Goal: Task Accomplishment & Management: Manage account settings

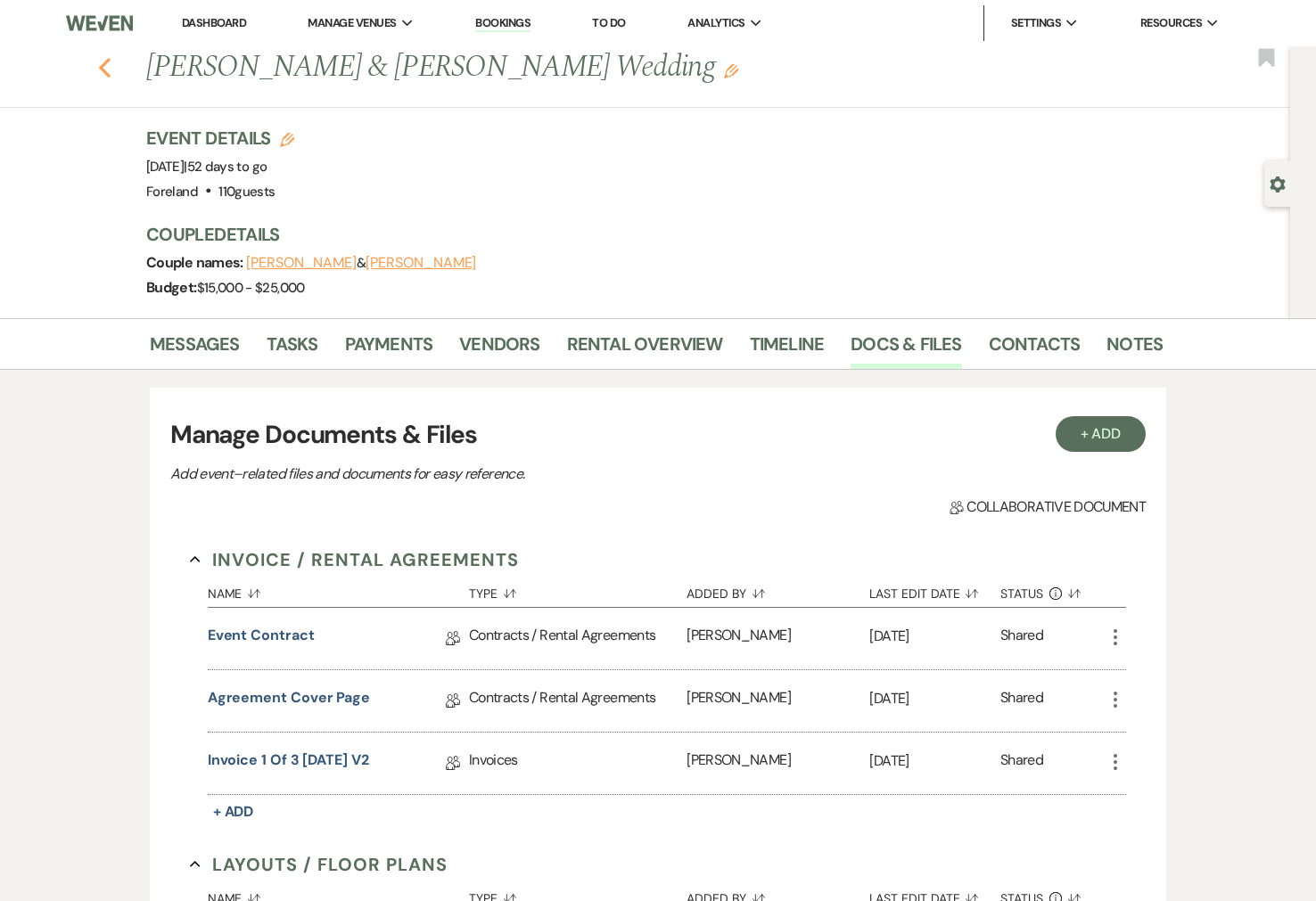
click at [100, 68] on icon "Previous" at bounding box center [105, 67] width 13 height 21
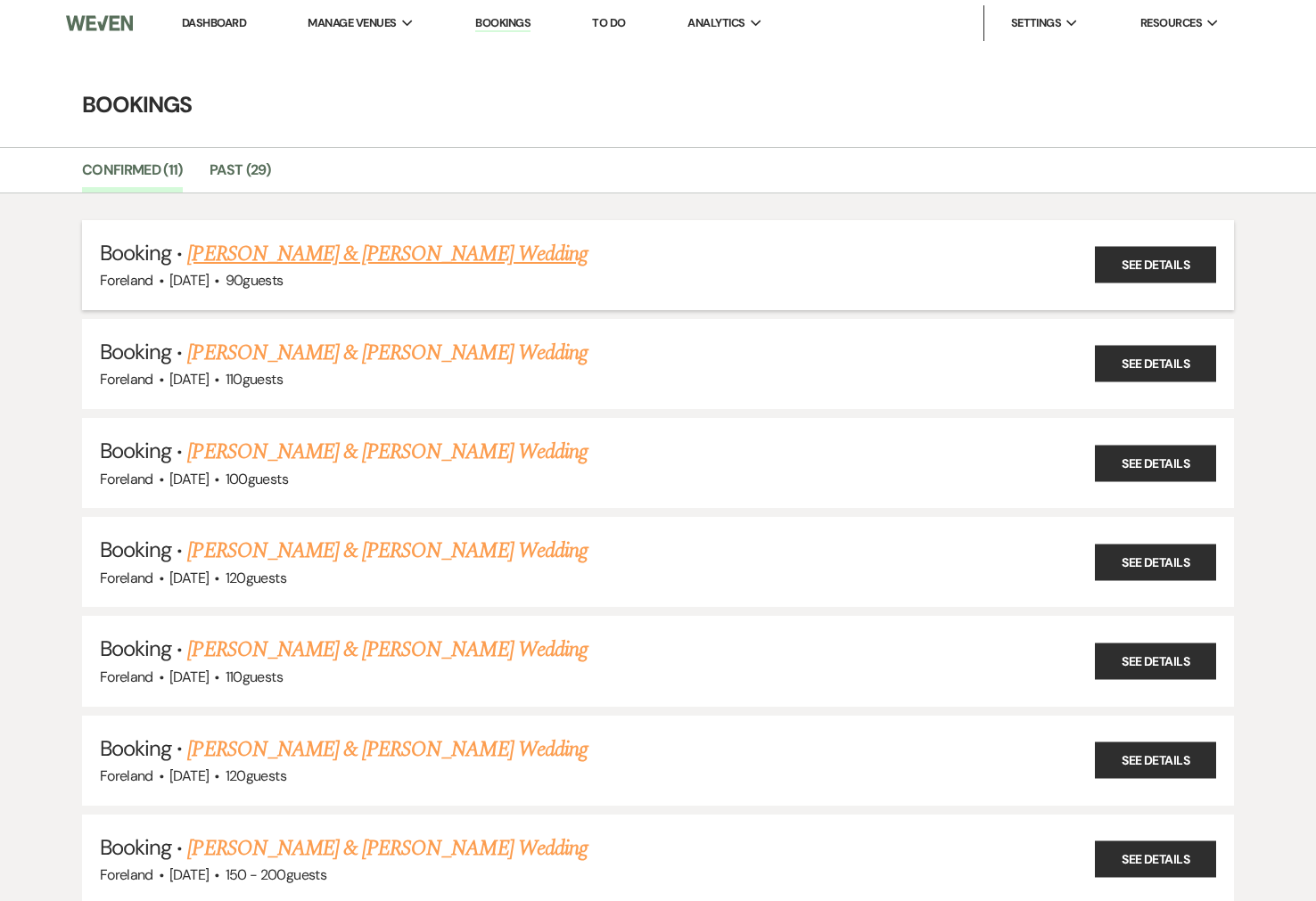
click at [402, 260] on link "[PERSON_NAME] & [PERSON_NAME] Wedding" at bounding box center [387, 254] width 399 height 32
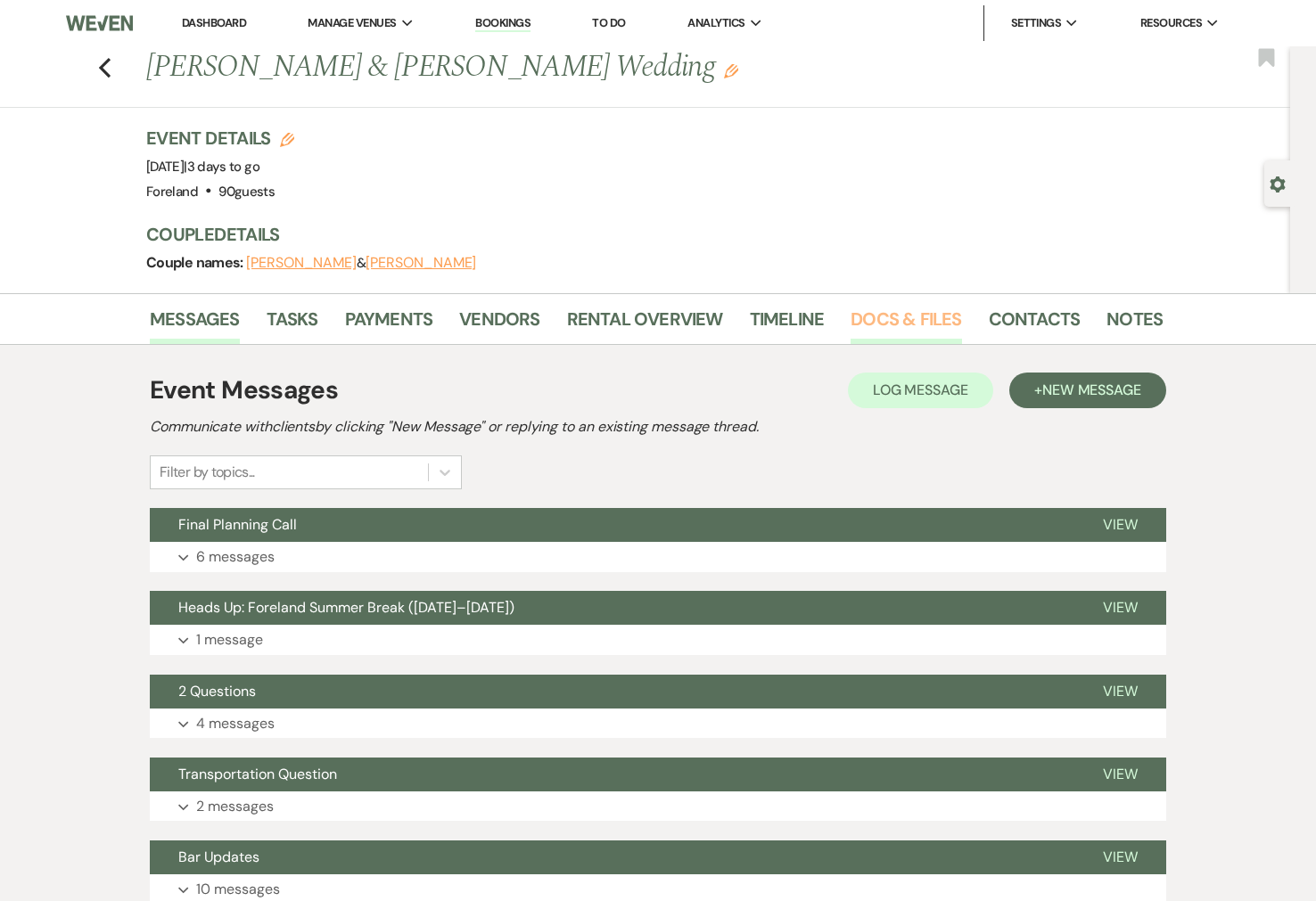
click at [902, 322] on link "Docs & Files" at bounding box center [905, 324] width 110 height 39
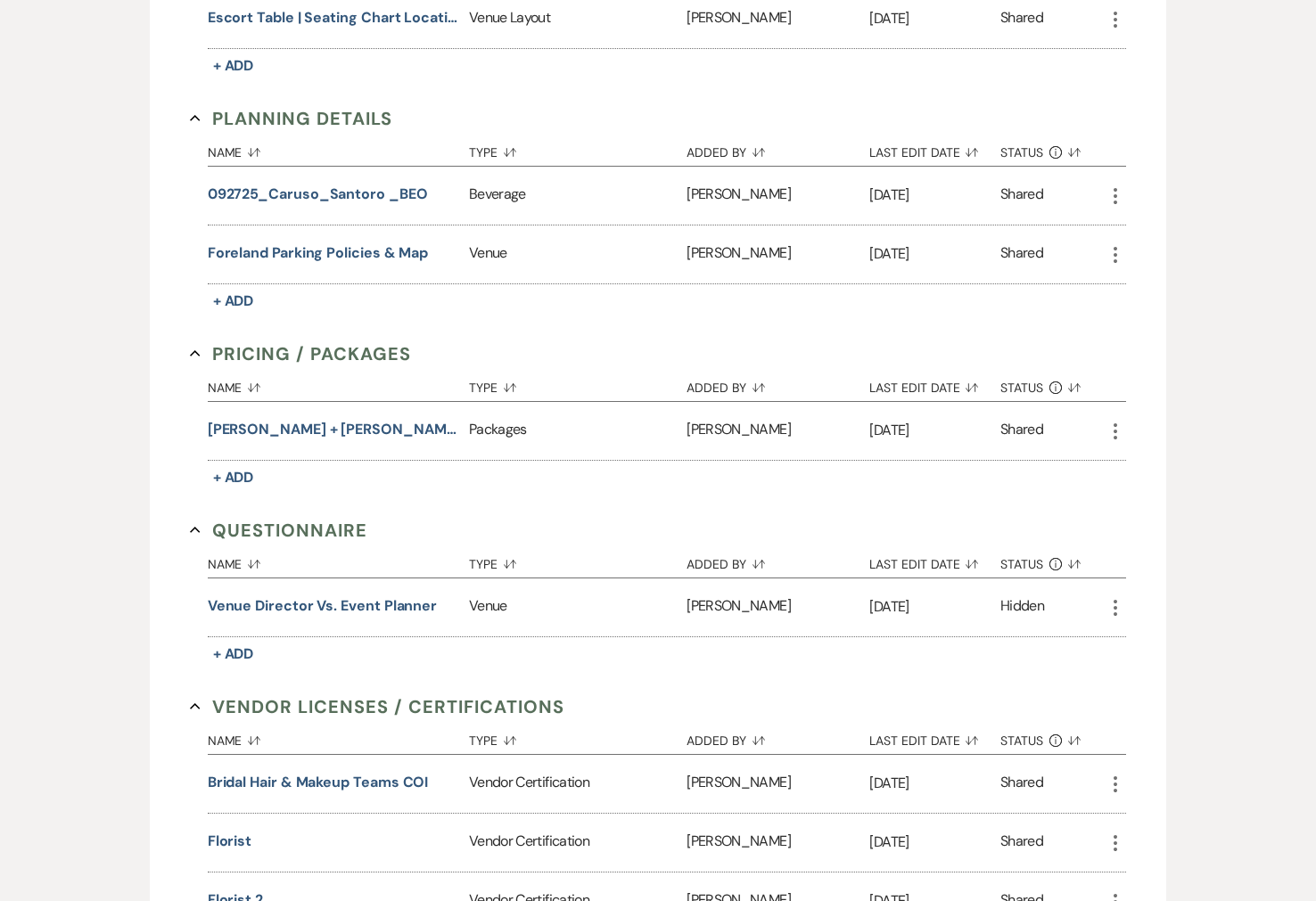
scroll to position [1490, 0]
click at [344, 420] on button "[PERSON_NAME] + [PERSON_NAME] Package v1" at bounding box center [334, 428] width 254 height 21
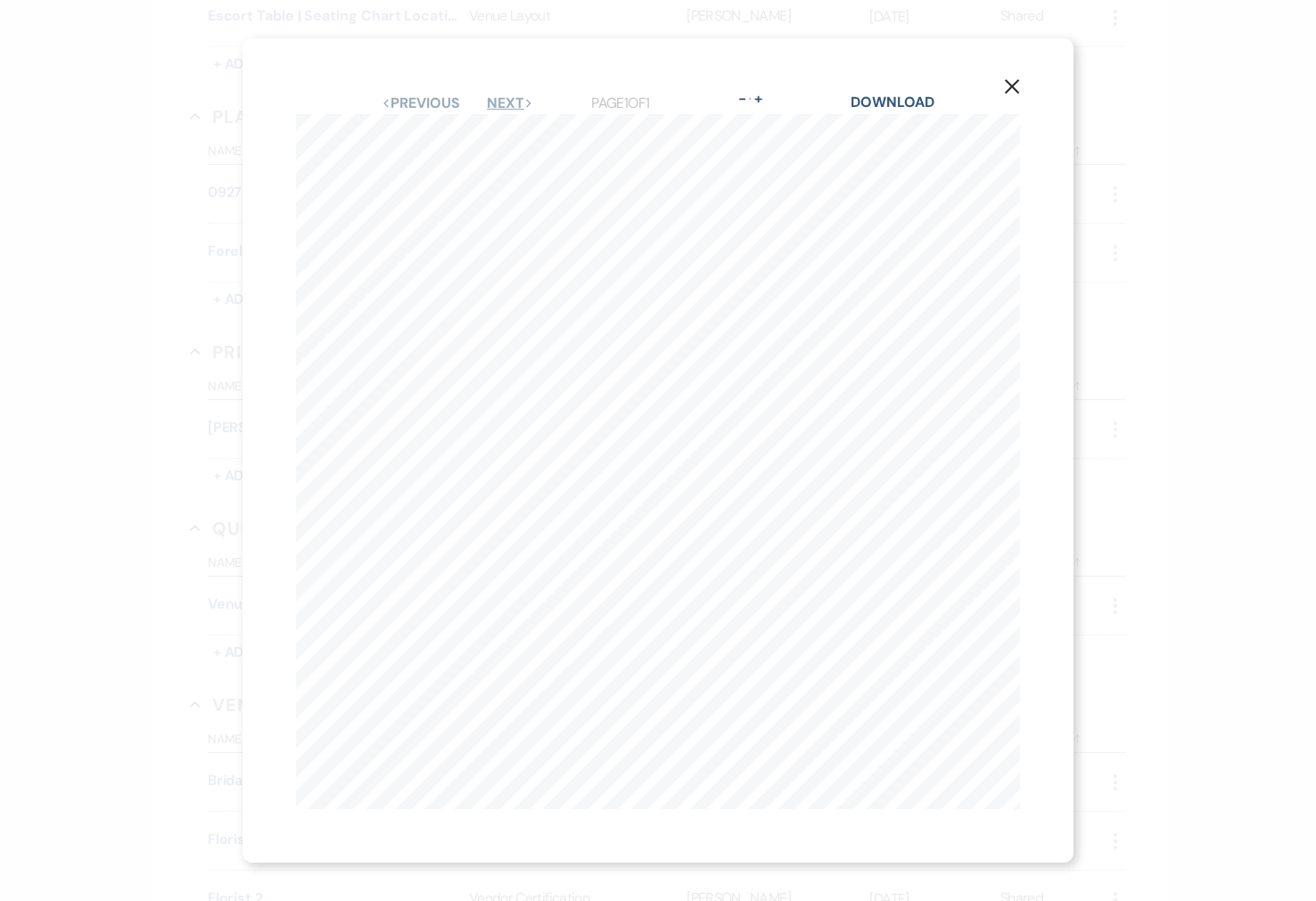
click at [522, 100] on button "Next Next" at bounding box center [510, 103] width 47 height 14
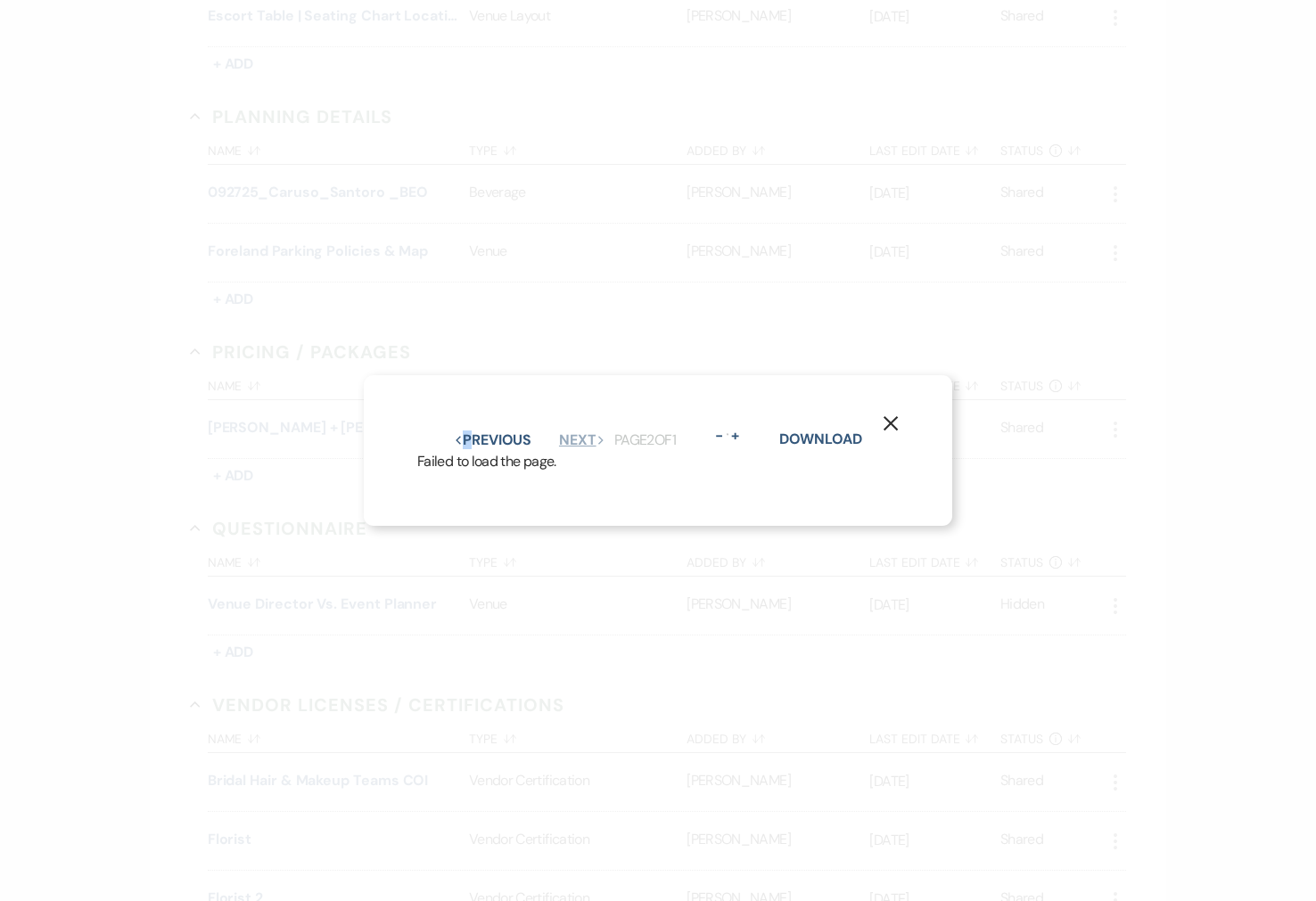
click at [522, 100] on div "X Previous Previous Next Next Page 2 of 1 - Zoom + Download Failed to load the …" at bounding box center [658, 450] width 1316 height 901
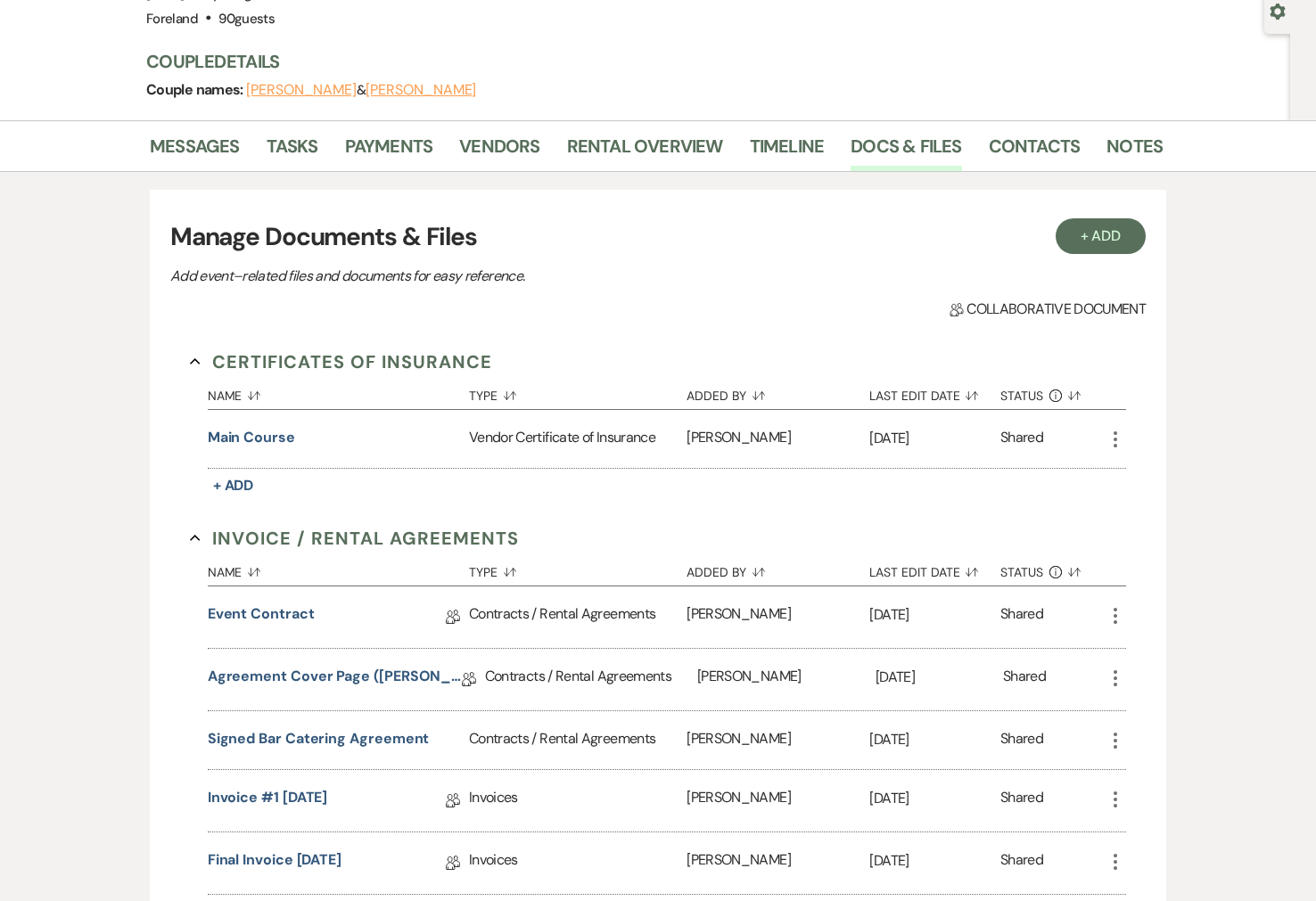
scroll to position [0, 0]
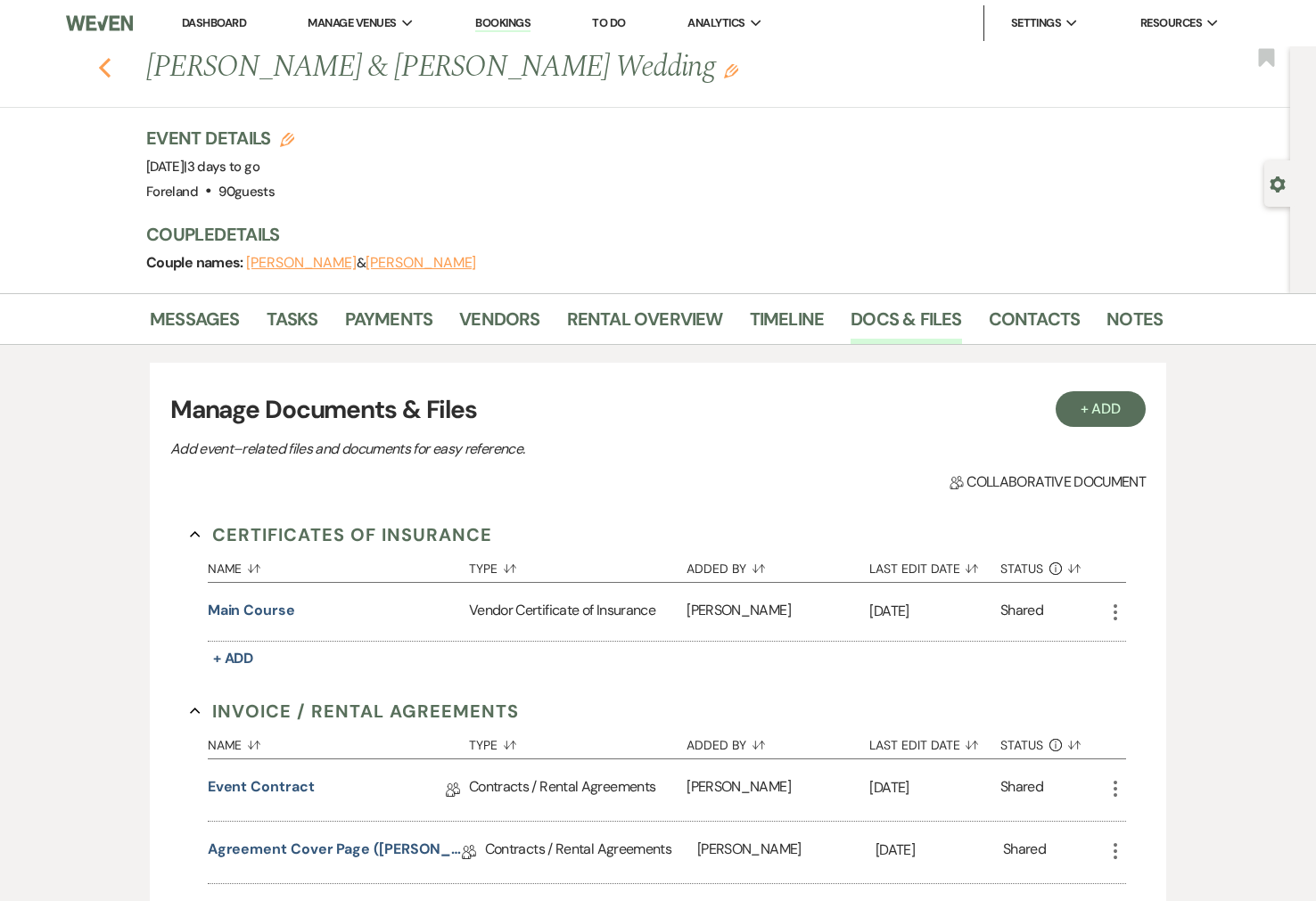
click at [99, 64] on icon "Previous" at bounding box center [105, 67] width 13 height 21
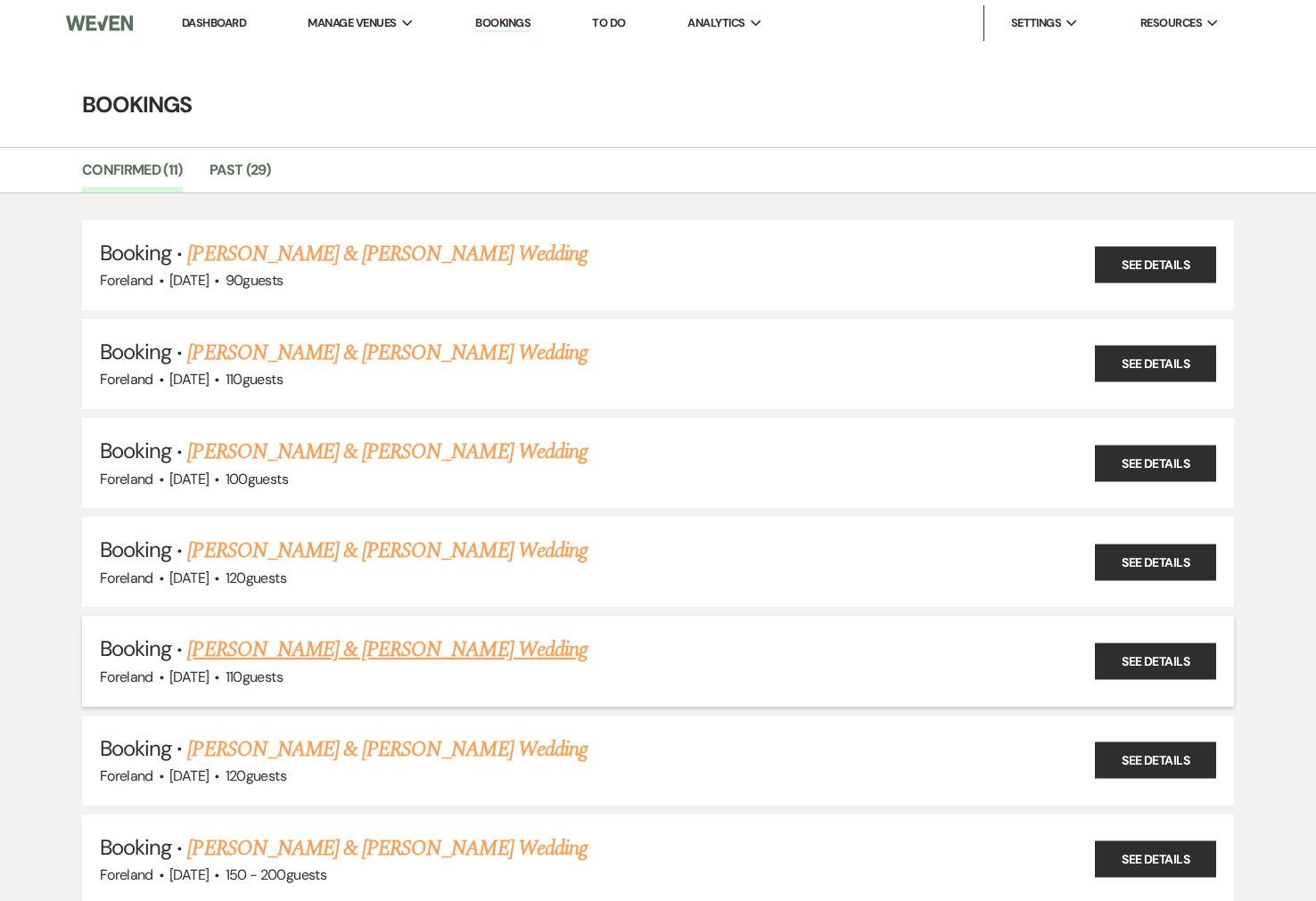
click at [422, 636] on link "[PERSON_NAME] & [PERSON_NAME] Wedding" at bounding box center [387, 650] width 399 height 32
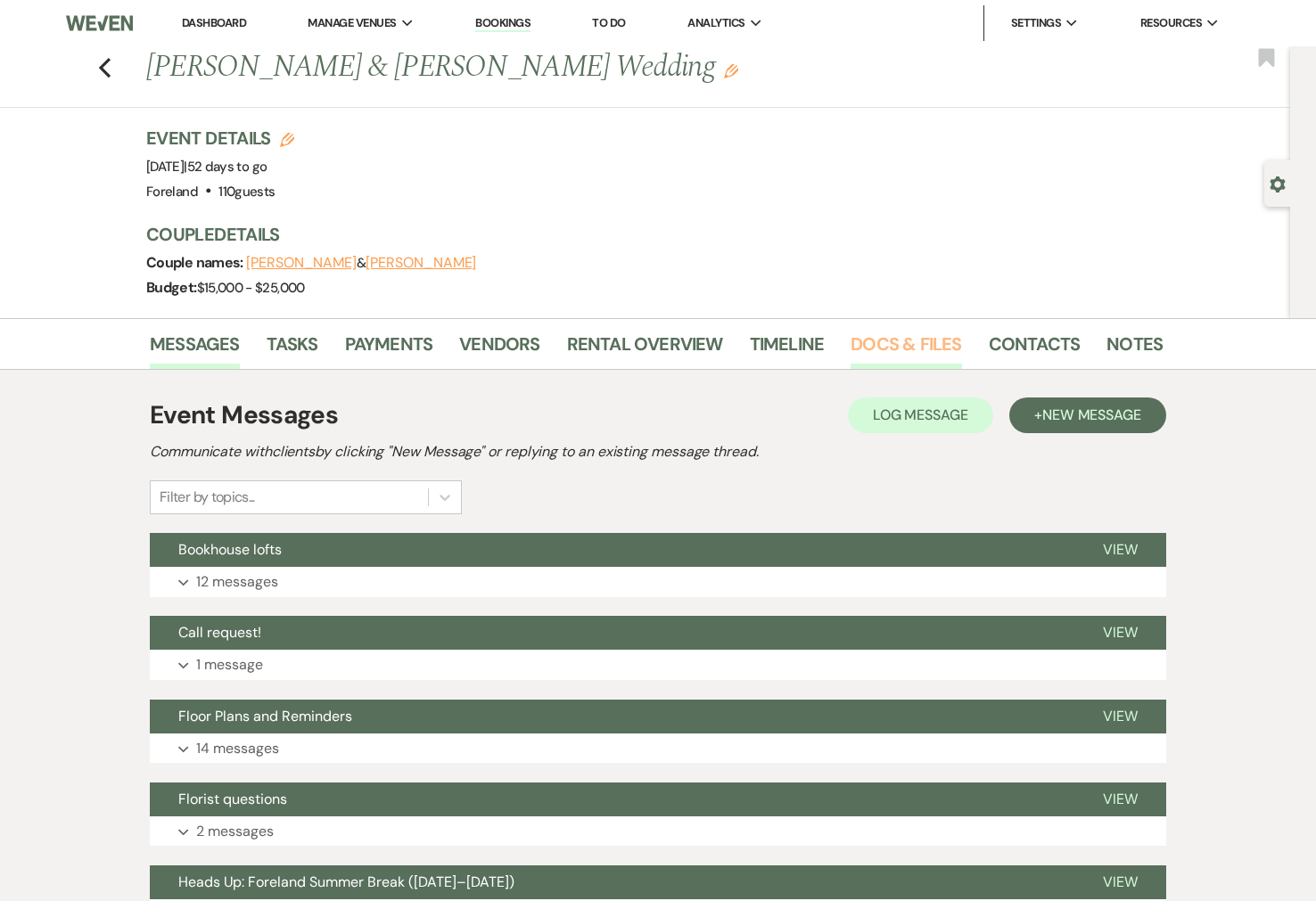
click at [892, 349] on link "Docs & Files" at bounding box center [905, 349] width 110 height 39
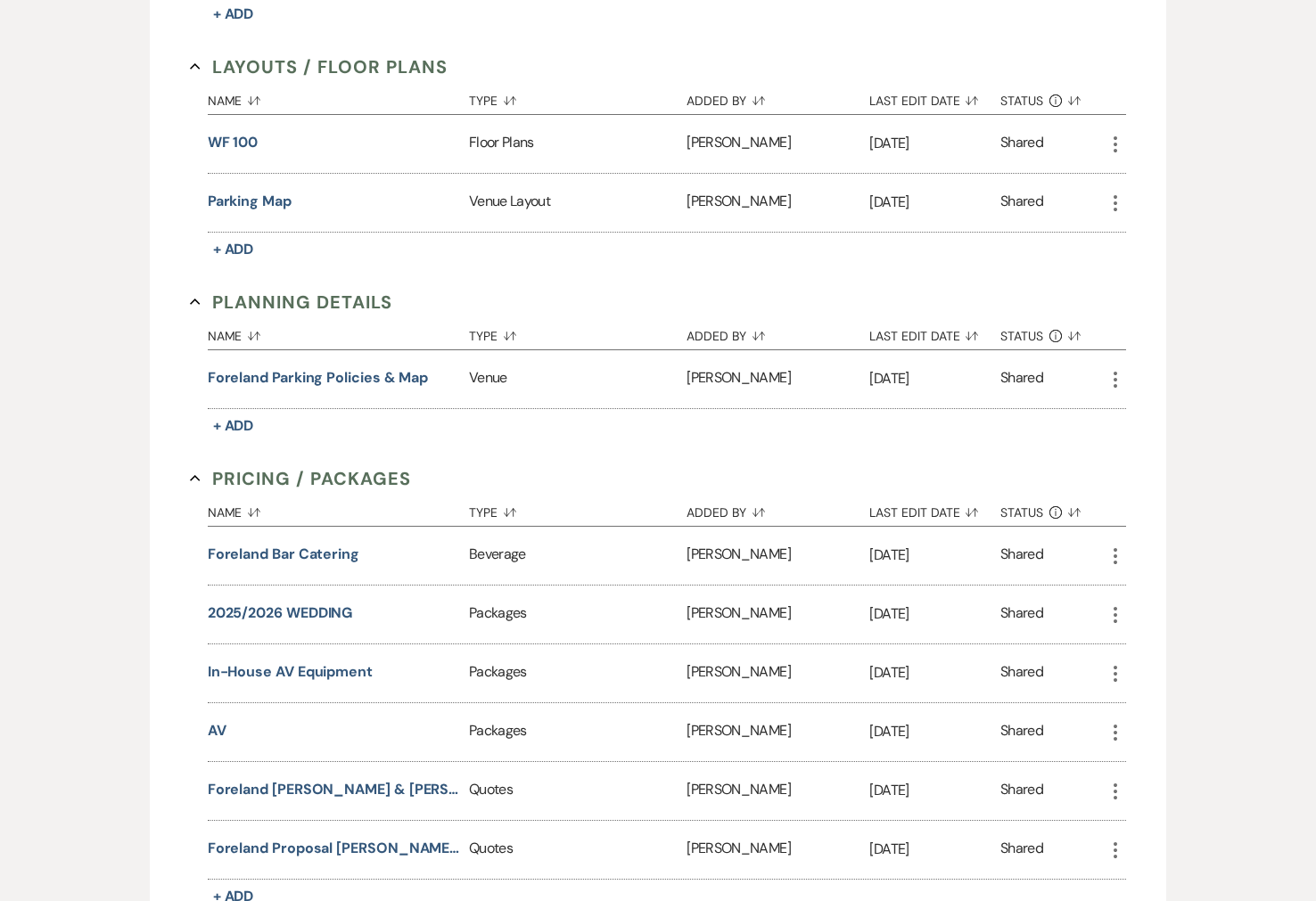
scroll to position [819, 0]
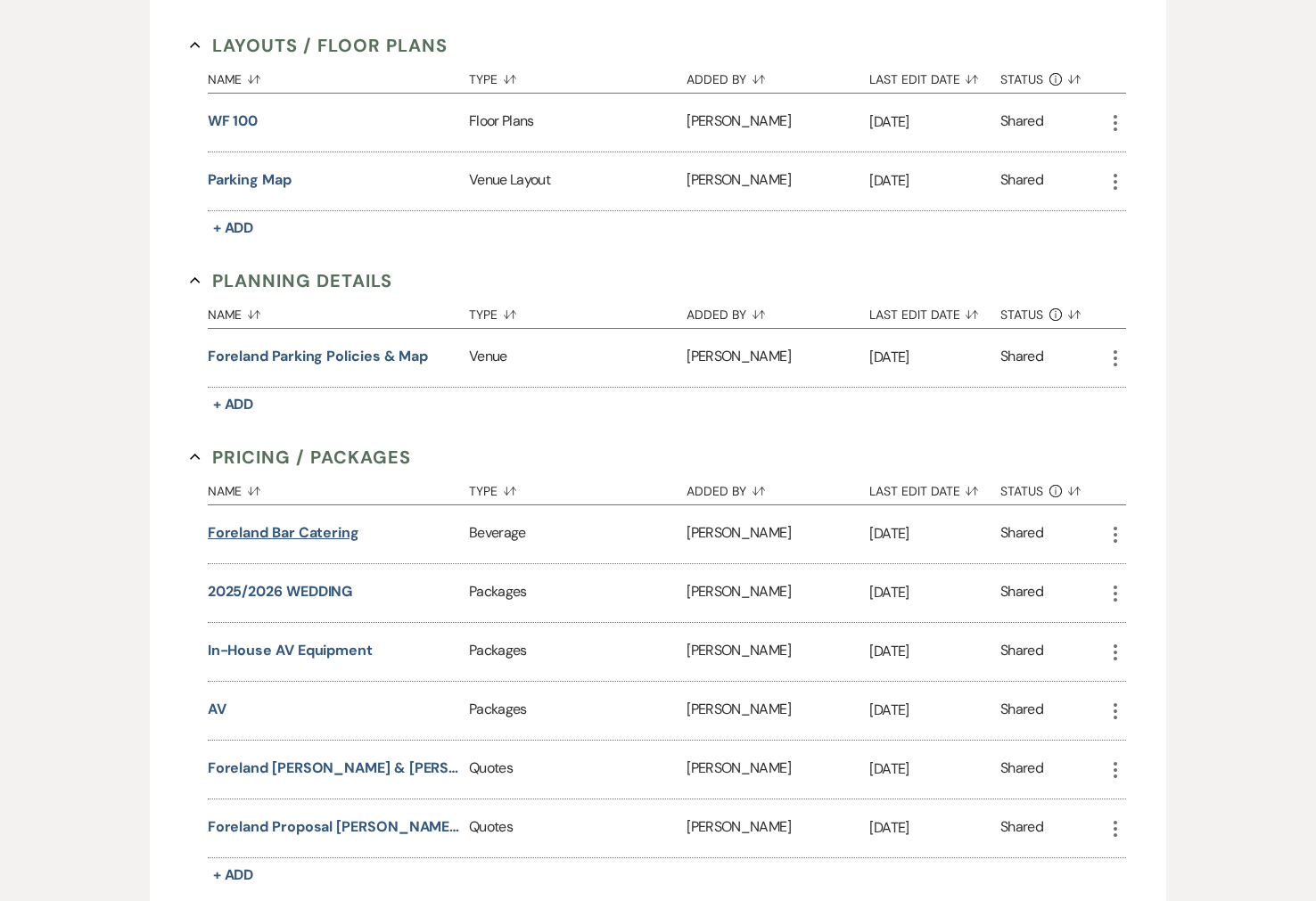
click at [327, 529] on button "Foreland Bar Catering" at bounding box center [282, 532] width 151 height 21
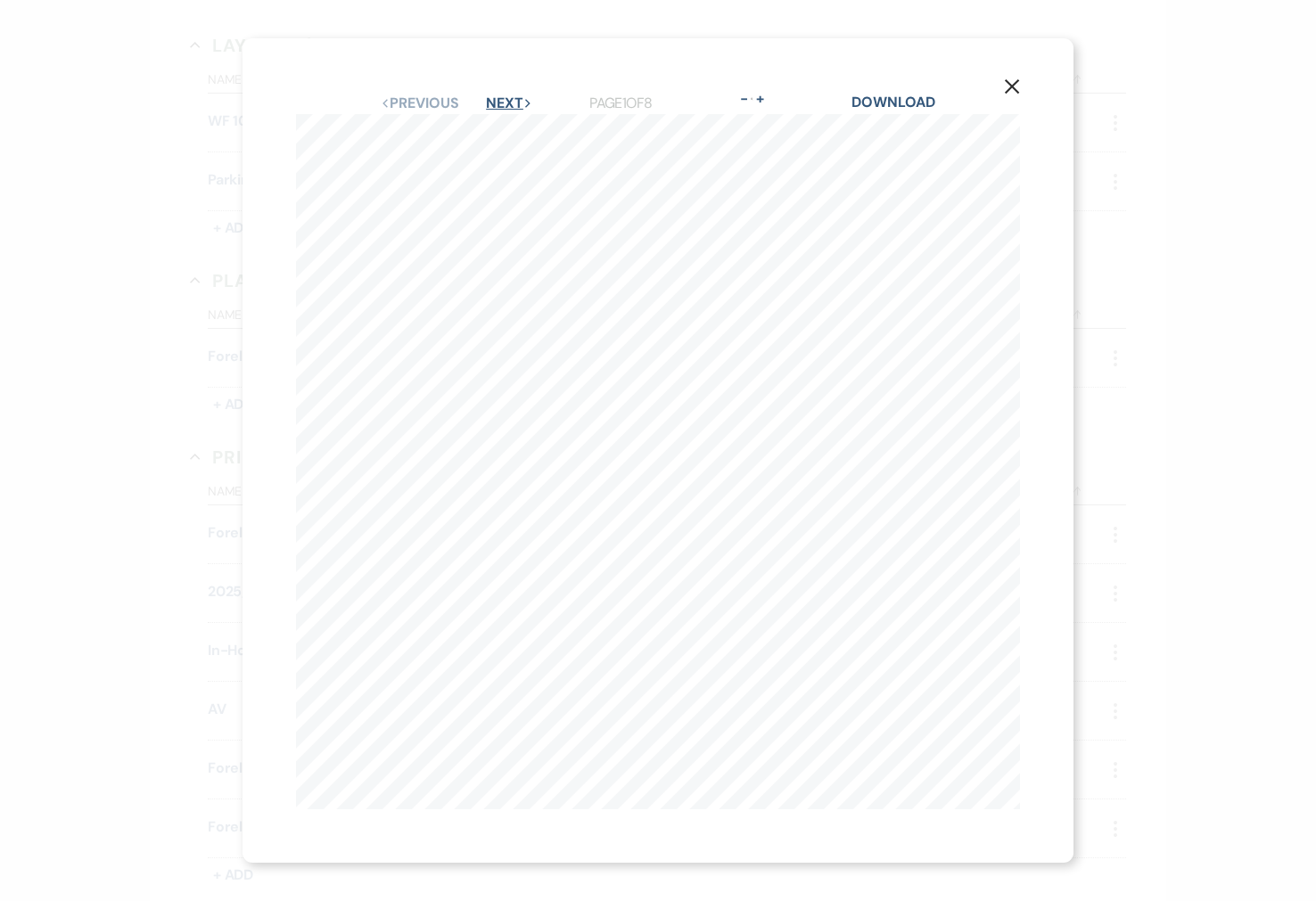
click at [517, 104] on button "Next Next" at bounding box center [509, 103] width 47 height 14
click at [517, 104] on button "Next Next" at bounding box center [508, 103] width 47 height 14
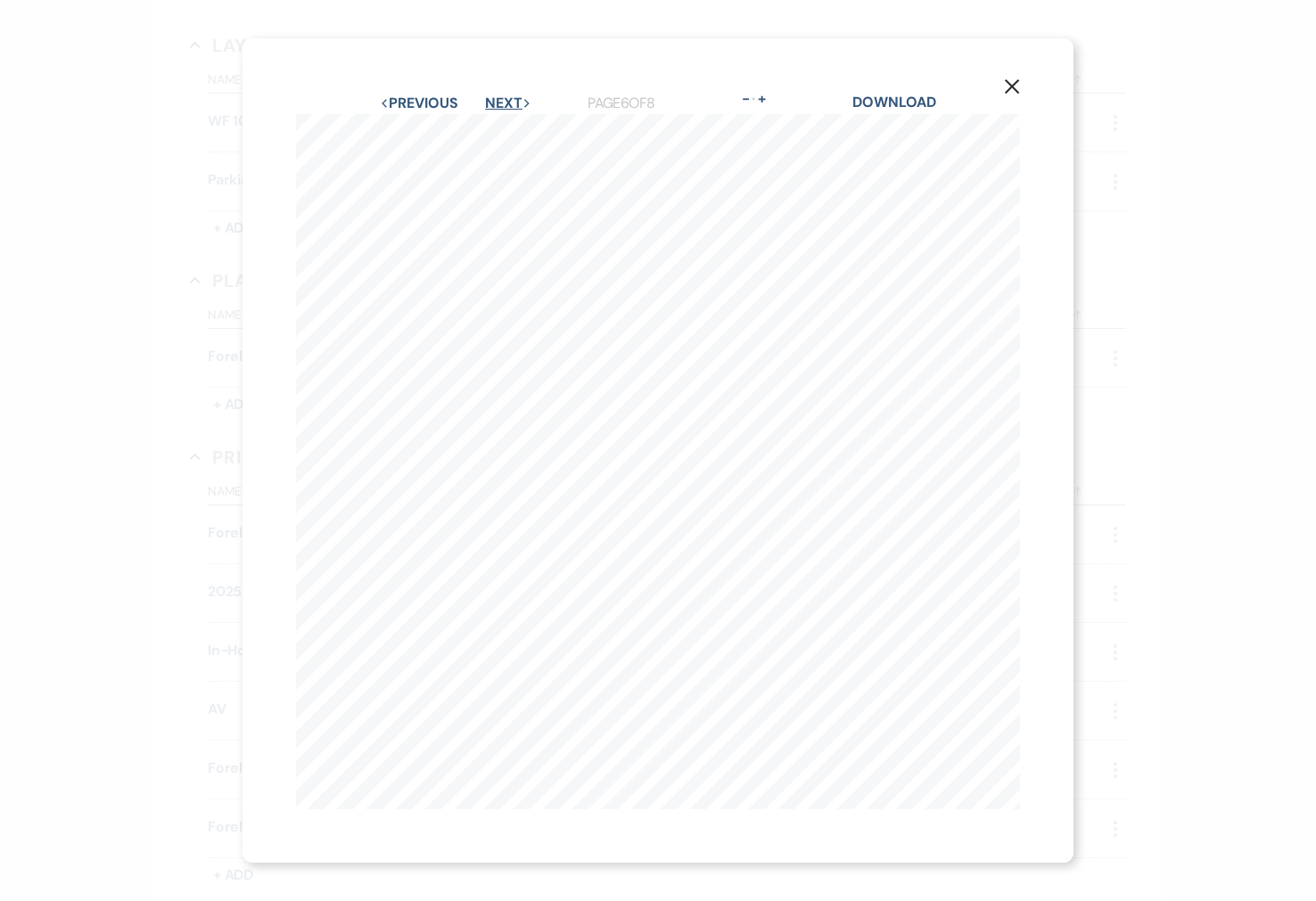
click at [517, 104] on button "Next Next" at bounding box center [508, 103] width 47 height 14
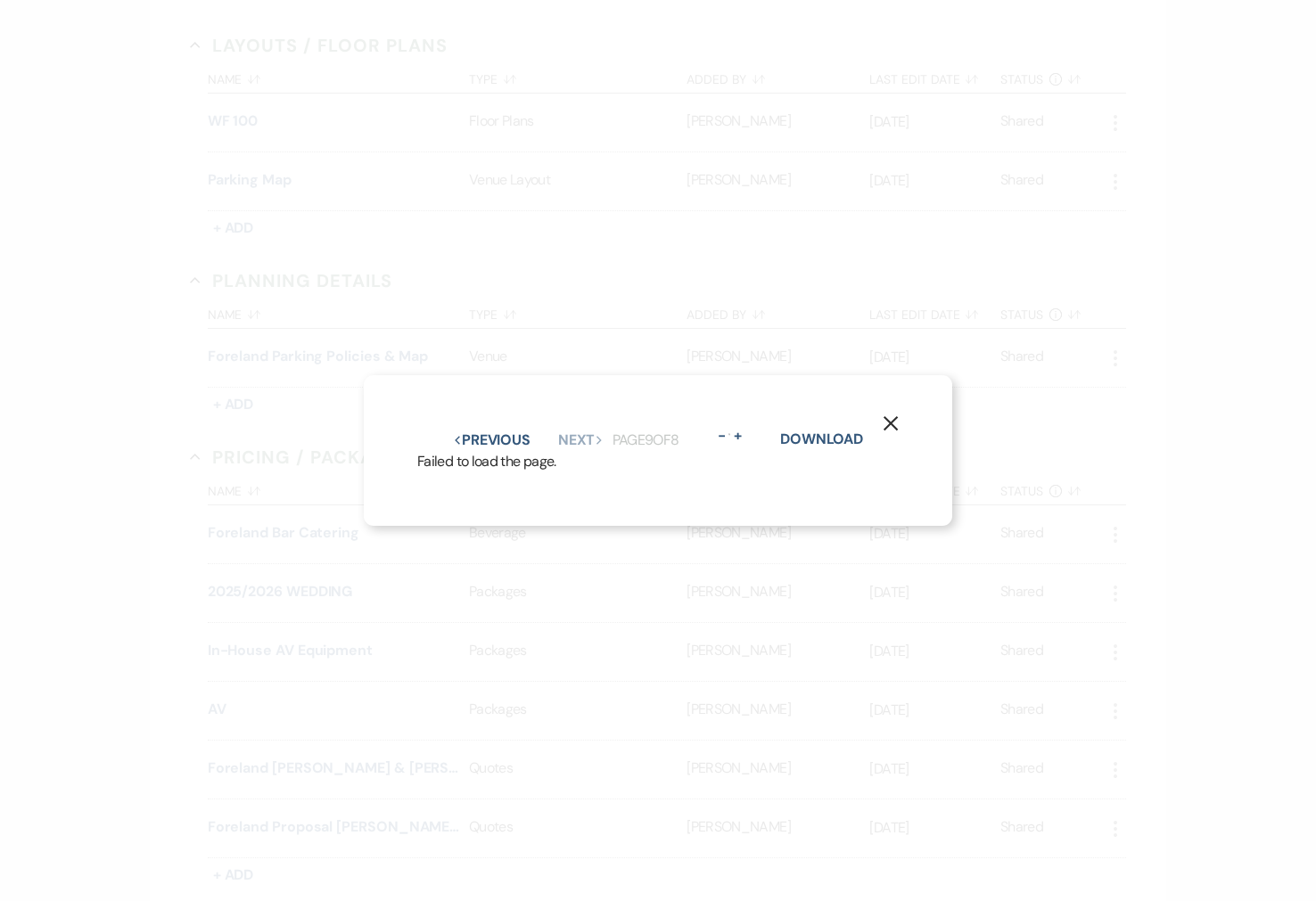
click at [897, 413] on button "X" at bounding box center [890, 422] width 27 height 31
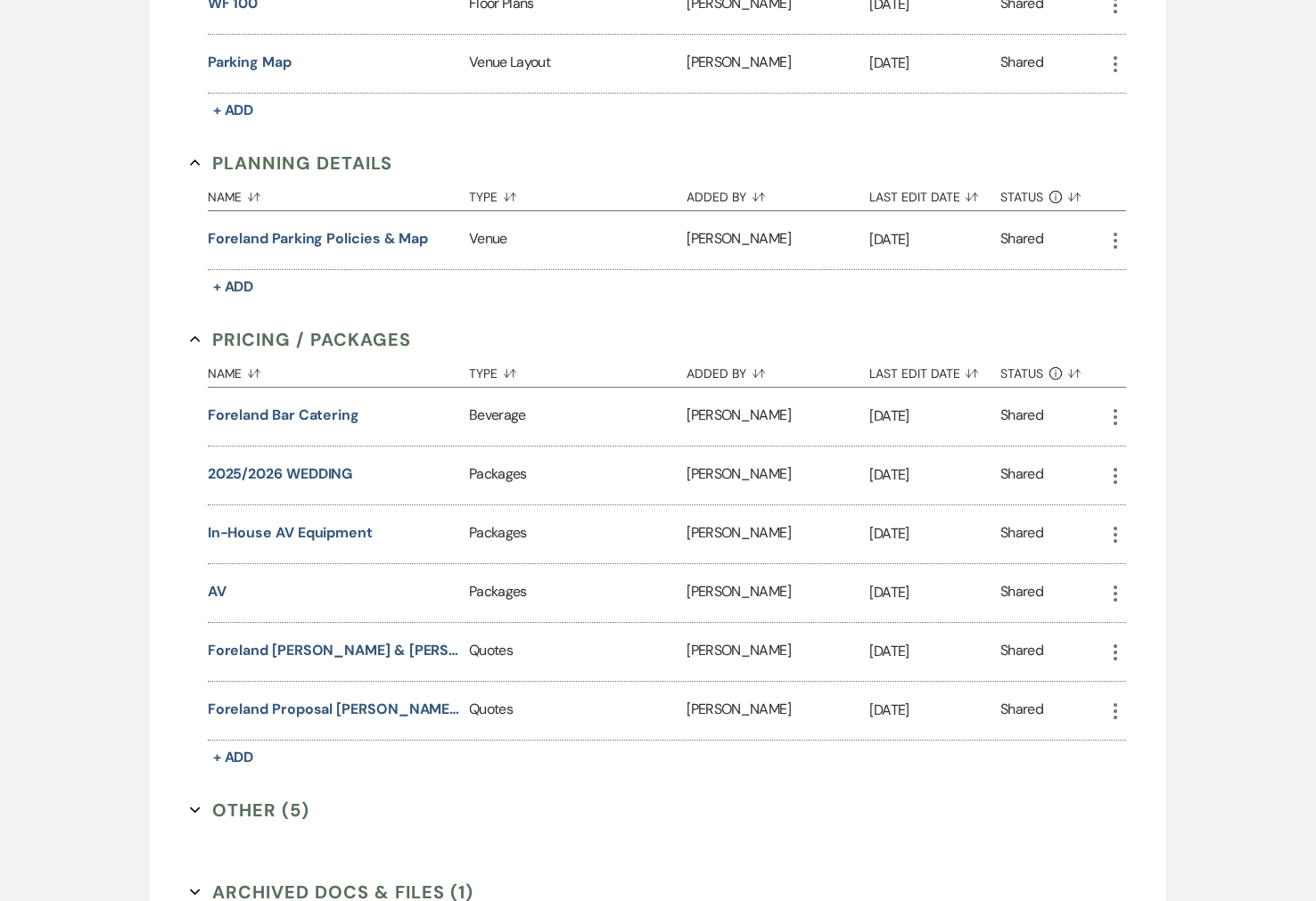
scroll to position [1028, 0]
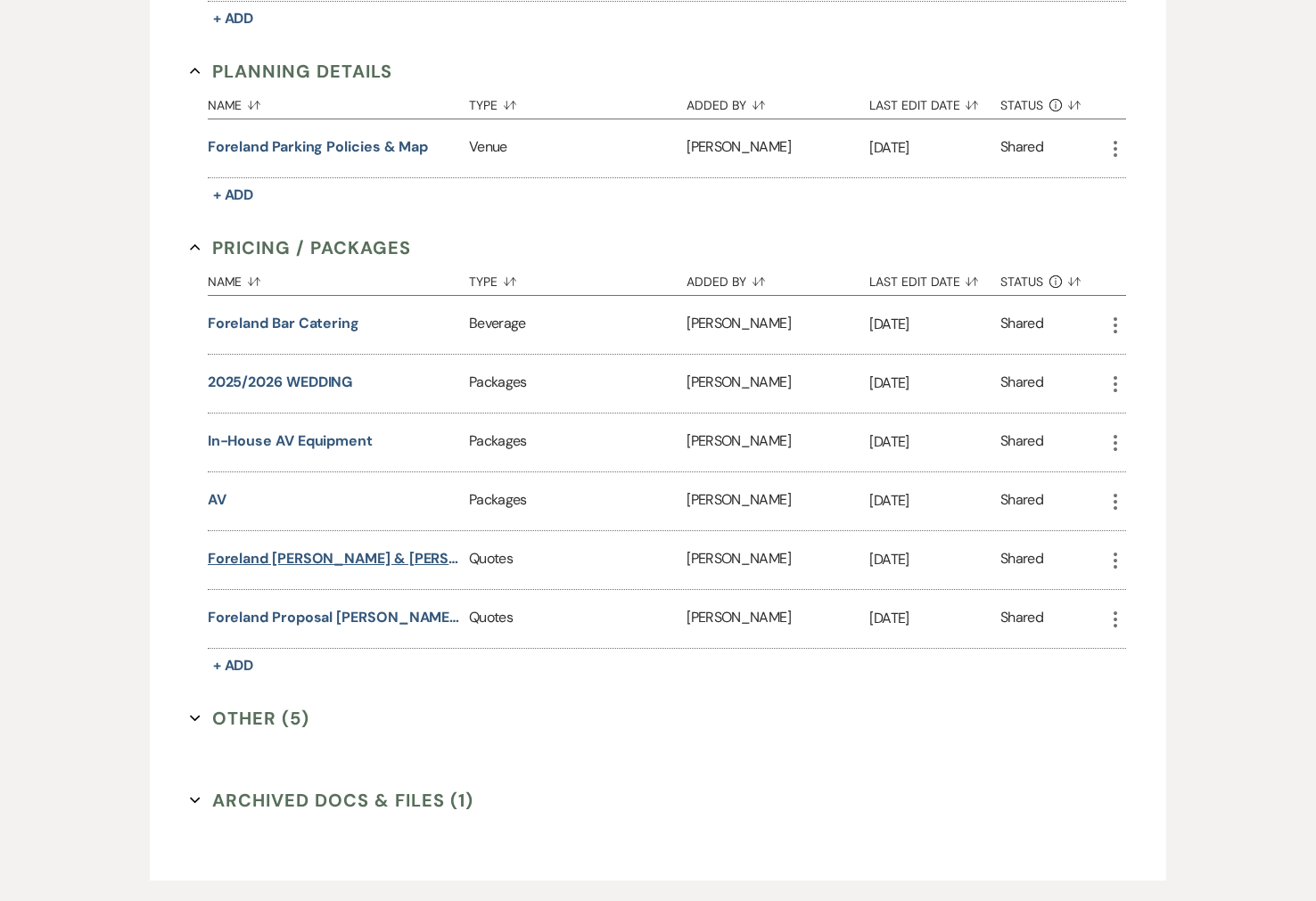
click at [396, 554] on button "Foreland [PERSON_NAME] & [PERSON_NAME] Wedding" at bounding box center [334, 559] width 254 height 21
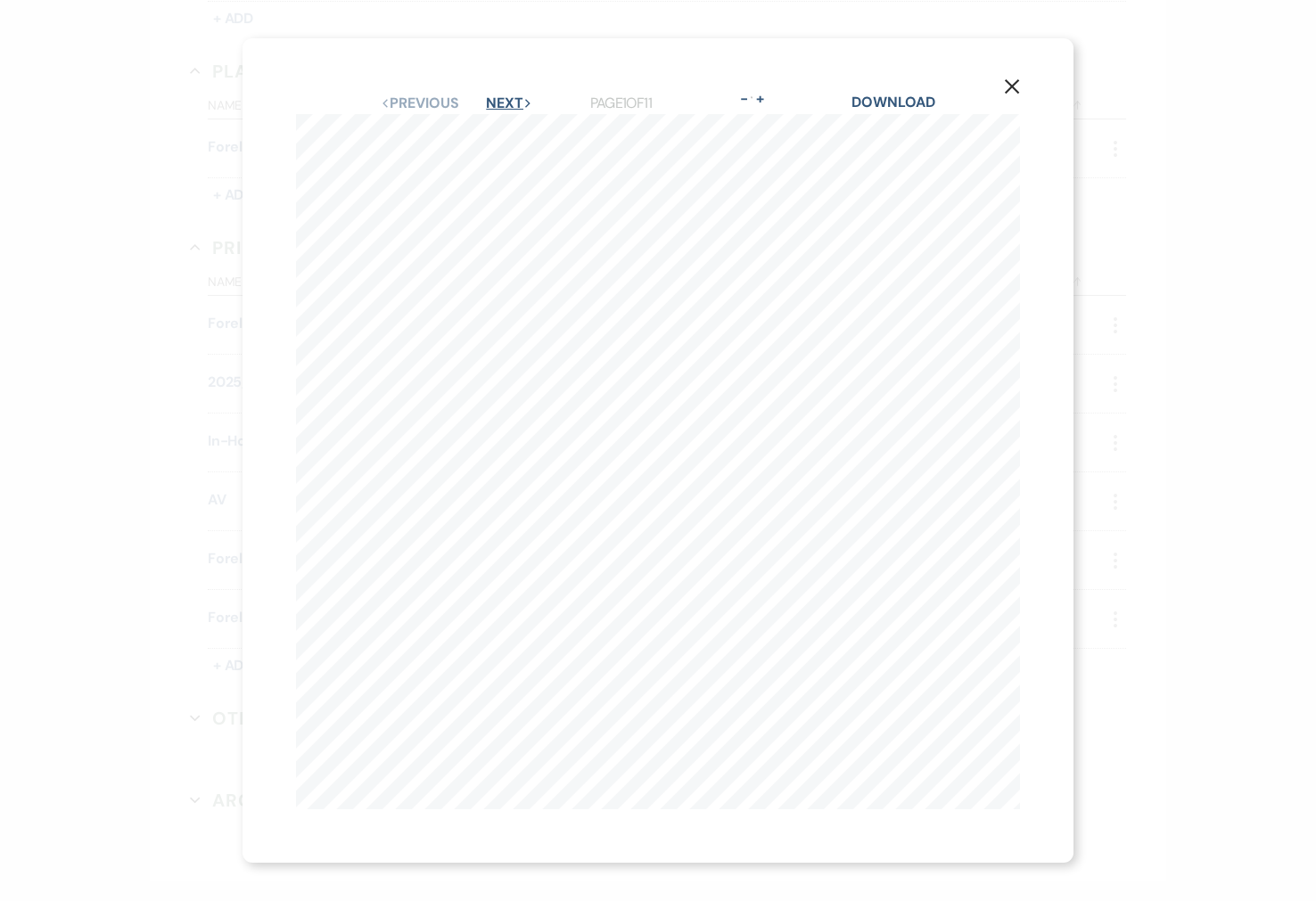
click at [507, 103] on button "Next Next" at bounding box center [509, 103] width 47 height 14
click at [507, 103] on button "Next Next" at bounding box center [508, 103] width 47 height 14
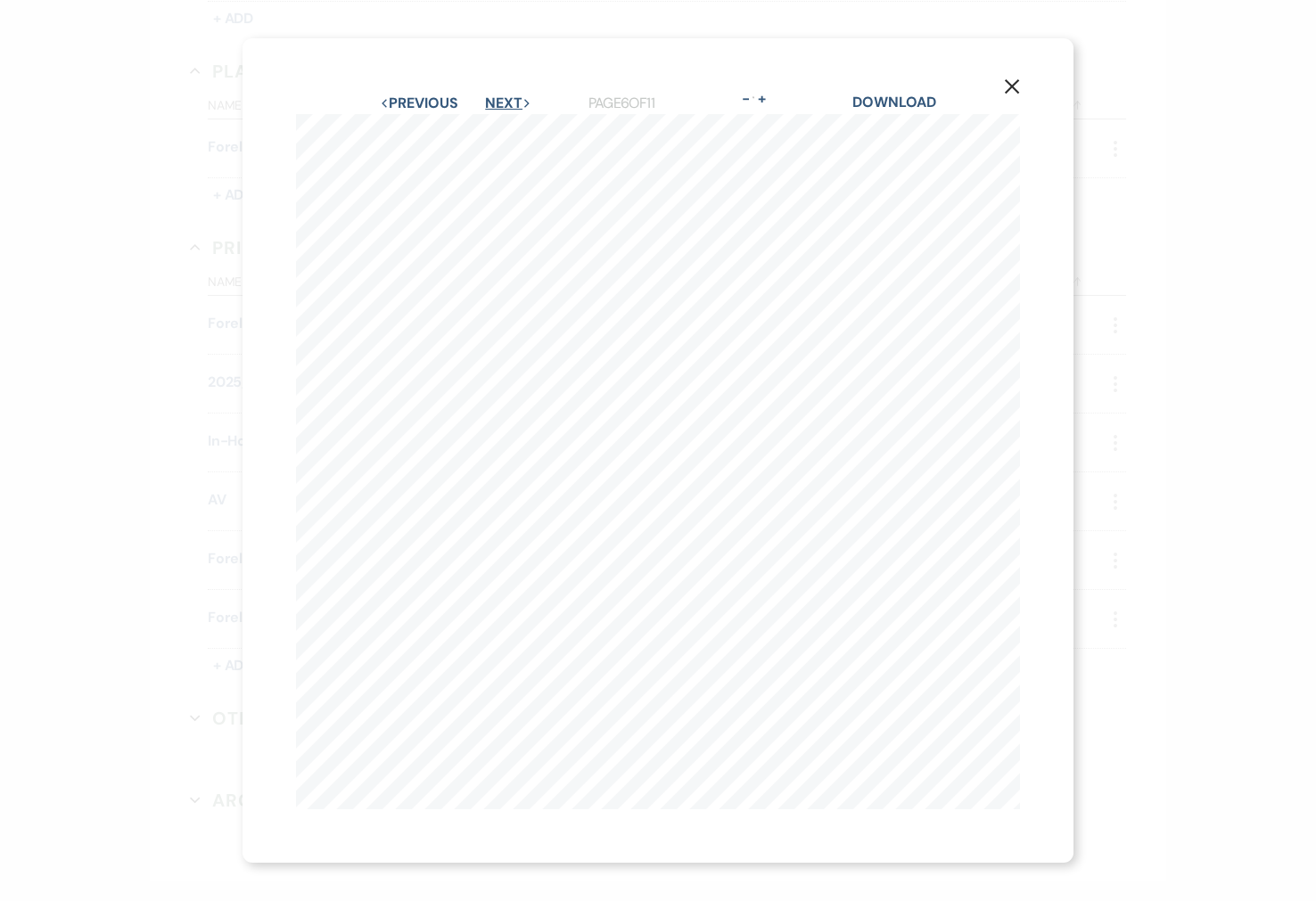
click at [507, 103] on button "Next Next" at bounding box center [508, 103] width 47 height 14
click at [1016, 87] on icon "X" at bounding box center [1012, 86] width 16 height 16
